Goal: Task Accomplishment & Management: Use online tool/utility

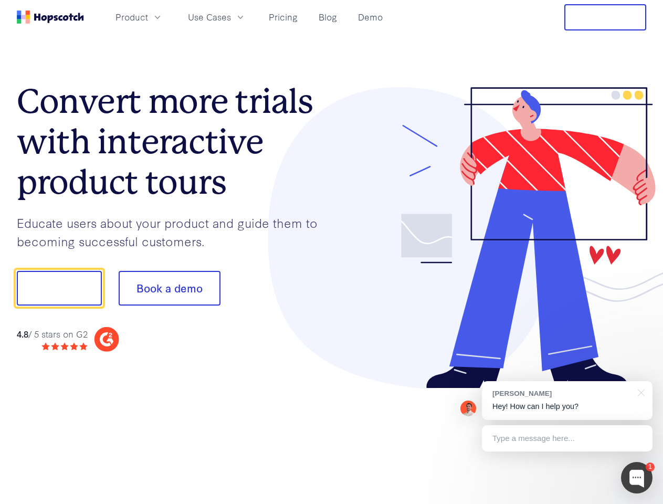
click at [332, 252] on div at bounding box center [489, 238] width 315 height 302
click at [148, 17] on span "Product" at bounding box center [132, 17] width 33 height 13
click at [231, 17] on span "Use Cases" at bounding box center [209, 17] width 43 height 13
click at [606, 17] on button "Free Trial" at bounding box center [606, 17] width 82 height 26
click at [59, 288] on button "Show me!" at bounding box center [59, 288] width 85 height 35
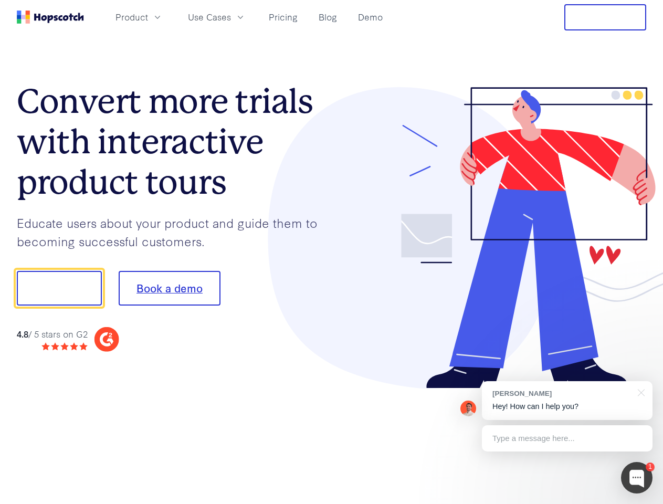
click at [169, 288] on button "Book a demo" at bounding box center [170, 288] width 102 height 35
click at [637, 478] on div at bounding box center [637, 478] width 32 height 32
click at [567, 401] on div "[PERSON_NAME] Hey! How can I help you?" at bounding box center [567, 400] width 171 height 39
click at [640, 392] on div at bounding box center [554, 287] width 197 height 350
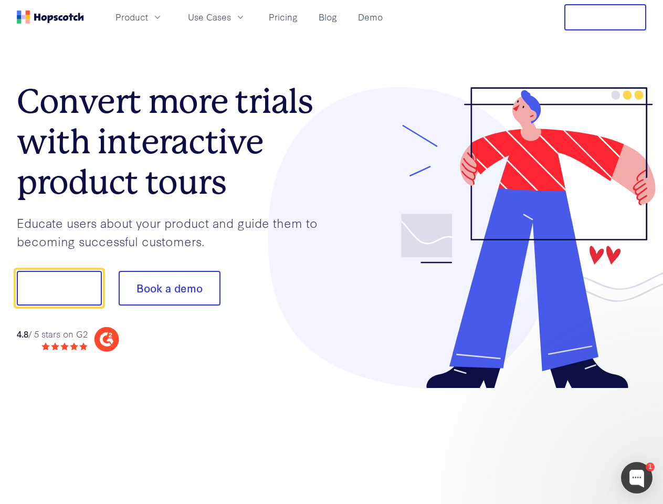
click at [567, 439] on div at bounding box center [554, 358] width 197 height 210
